Goal: Task Accomplishment & Management: Use online tool/utility

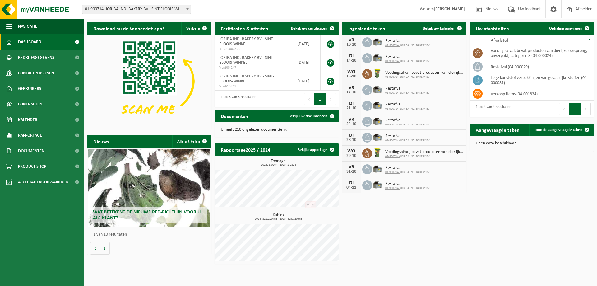
click at [592, 184] on div "Download nu de Vanheede+ app! Verberg Certificaten & attesten Bekijk uw certifi…" at bounding box center [341, 143] width 510 height 248
drag, startPoint x: 433, startPoint y: 202, endPoint x: 428, endPoint y: 173, distance: 29.0
click at [433, 202] on div "Download nu de Vanheede+ app! Verberg Certificaten & attesten Bekijk uw certifi…" at bounding box center [341, 143] width 510 height 248
drag, startPoint x: 546, startPoint y: 145, endPoint x: 470, endPoint y: 124, distance: 78.3
click at [470, 124] on div "Aangevraagde taken Toon de aangevraagde taken Geen data beschikbaar." at bounding box center [532, 137] width 128 height 34
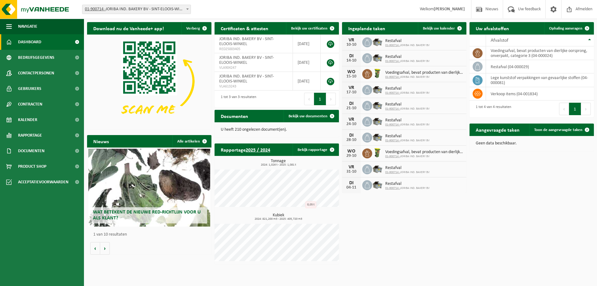
click at [546, 194] on div "Download nu de Vanheede+ app! Verberg Certificaten & attesten Bekijk uw certifi…" at bounding box center [341, 143] width 510 height 248
click at [568, 26] on span "Ophaling aanvragen" at bounding box center [565, 28] width 33 height 4
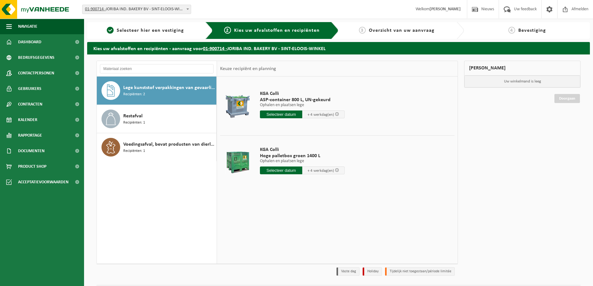
click at [278, 170] on input "text" at bounding box center [281, 170] width 42 height 8
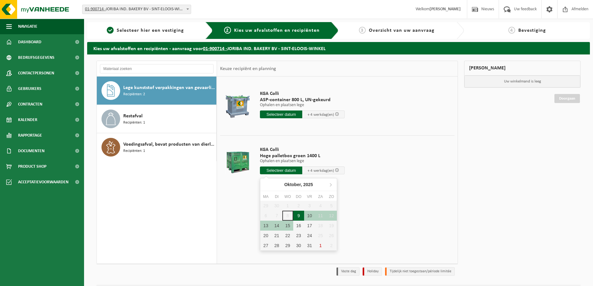
click at [297, 217] on div "9" at bounding box center [298, 216] width 11 height 10
type input "Van 2025-10-09"
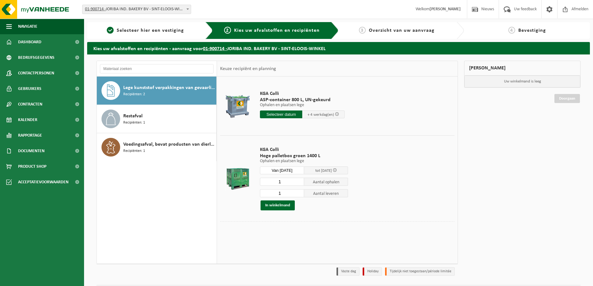
click at [286, 192] on input "1" at bounding box center [282, 193] width 44 height 8
type input "2"
click at [458, 188] on div "Lege kunststof verpakkingen van gevaarlijke stoffen Recipiënten: 2 Restafval Re…" at bounding box center [276, 170] width 367 height 218
click at [343, 214] on div "KGA Colli Hoge palletbox groen 1400 L Ophalen en plaatsen lege Ophalen en plaat…" at bounding box center [304, 178] width 94 height 76
click at [277, 207] on button "In winkelmand" at bounding box center [277, 205] width 34 height 10
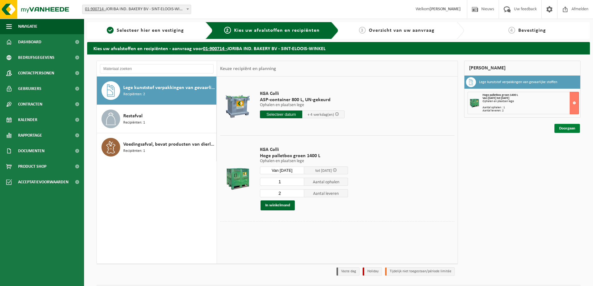
click at [558, 129] on link "Doorgaan" at bounding box center [567, 128] width 26 height 9
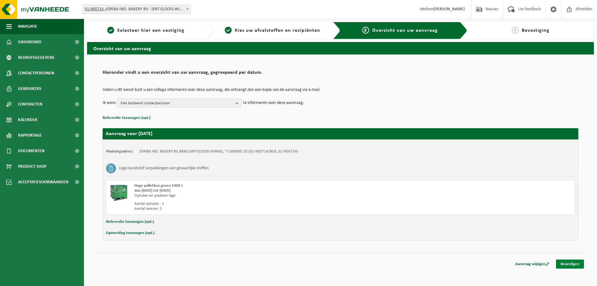
click at [567, 267] on link "Bevestigen" at bounding box center [570, 263] width 28 height 9
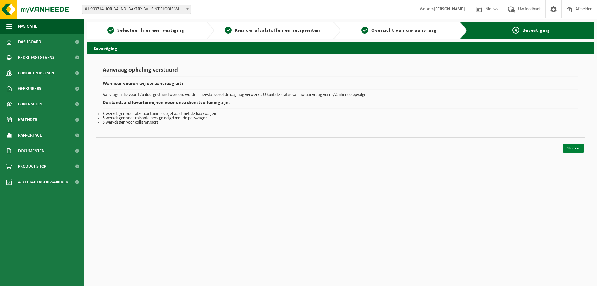
click at [571, 149] on link "Sluiten" at bounding box center [573, 148] width 21 height 9
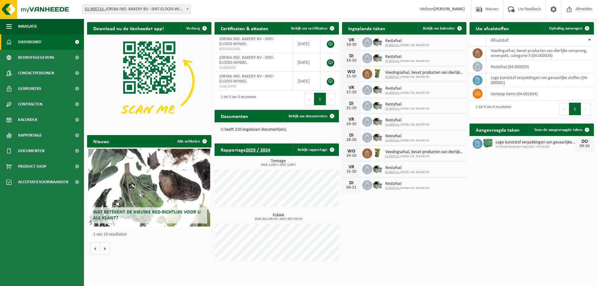
click at [524, 207] on div "Download nu de Vanheede+ app! Verberg Certificaten & attesten Bekijk uw certifi…" at bounding box center [341, 143] width 510 height 248
